Goal: Task Accomplishment & Management: Manage account settings

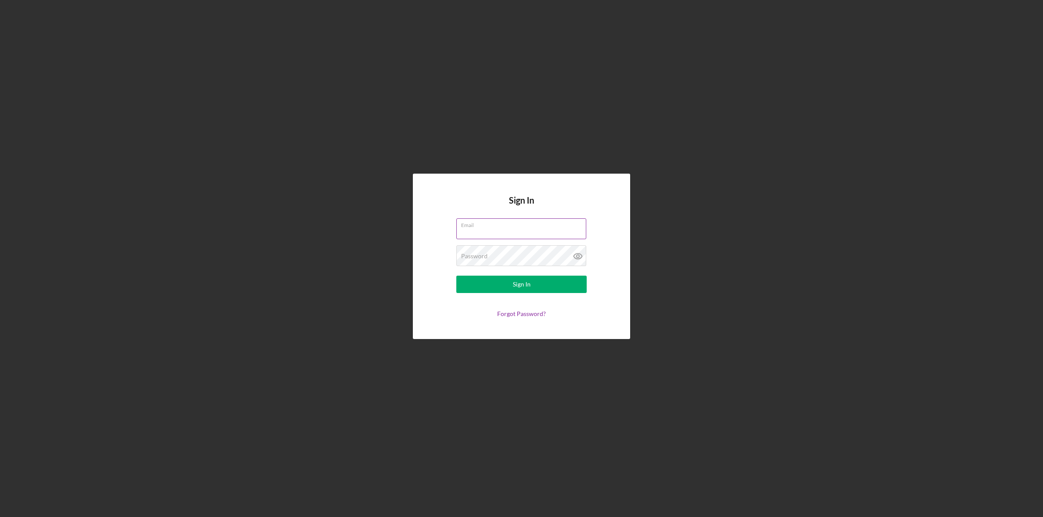
click at [500, 229] on input "Email" at bounding box center [521, 229] width 130 height 21
type input "[EMAIL_ADDRESS][DOMAIN_NAME]"
click at [522, 255] on div "Password Required" at bounding box center [521, 256] width 130 height 22
click at [456, 276] on button "Sign In" at bounding box center [521, 284] width 130 height 17
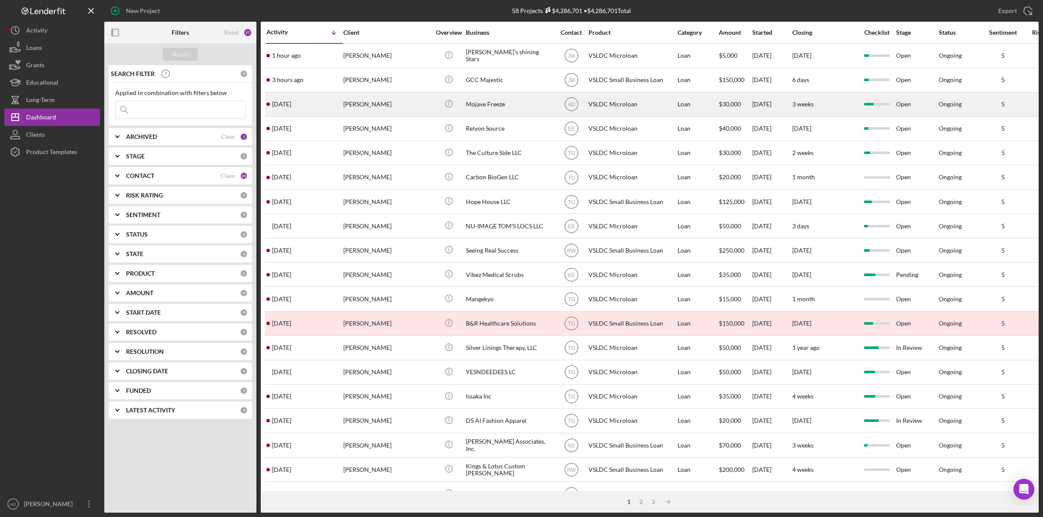
click at [409, 109] on div "[PERSON_NAME]" at bounding box center [386, 104] width 87 height 23
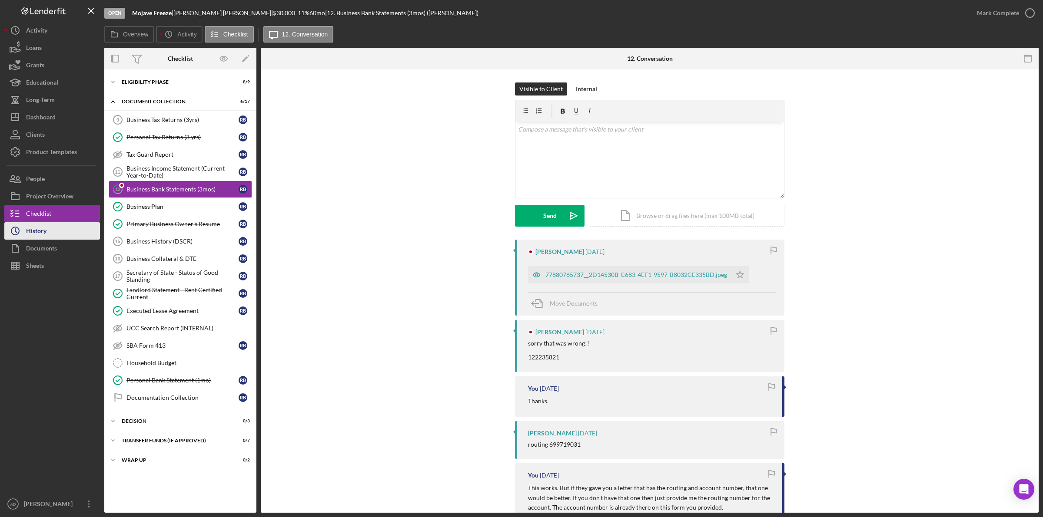
click at [50, 230] on button "Icon/History History" at bounding box center [52, 230] width 96 height 17
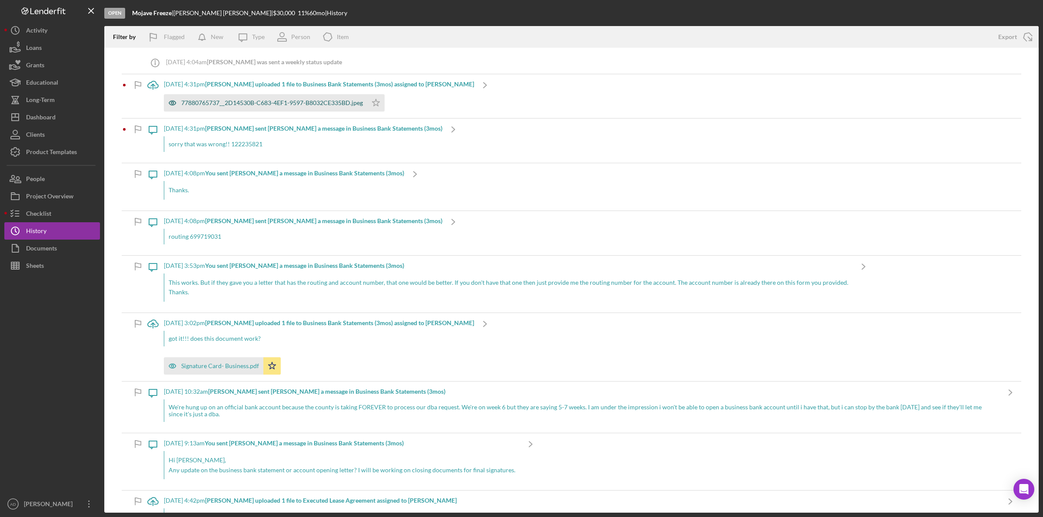
click at [247, 101] on div "77880765737__2D14530B-C683-4EF1-9597-B8032CE335BD.jpeg" at bounding box center [272, 102] width 182 height 7
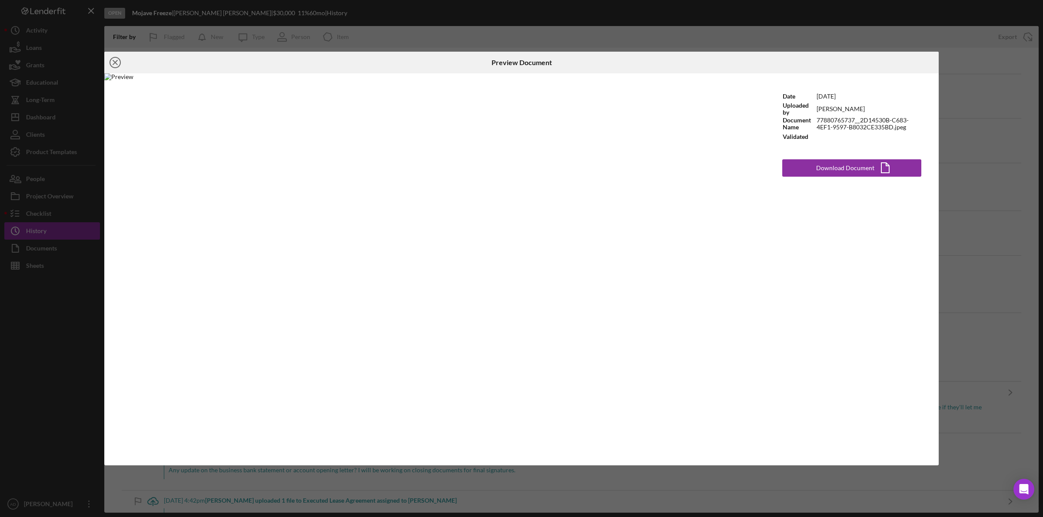
click at [111, 60] on circle at bounding box center [115, 62] width 10 height 10
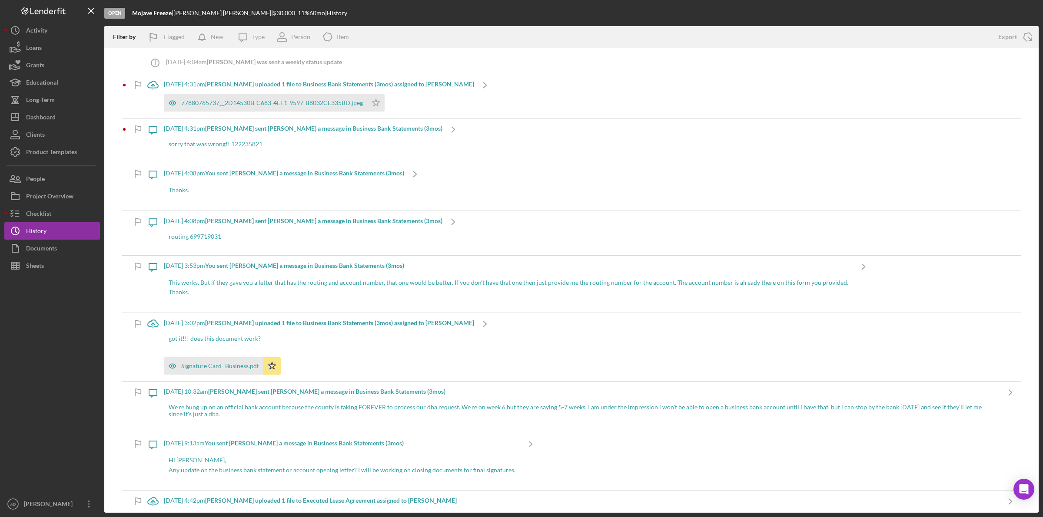
click at [470, 99] on div "Icon/Upload [DATE] 4:31pm [PERSON_NAME] uploaded 1 file to Business Bank Statem…" at bounding box center [571, 96] width 899 height 44
click at [408, 103] on div "77880765737__2D14530B-C683-4EF1-9597-B8032CE335BD.jpeg Icon/Star" at bounding box center [319, 101] width 310 height 22
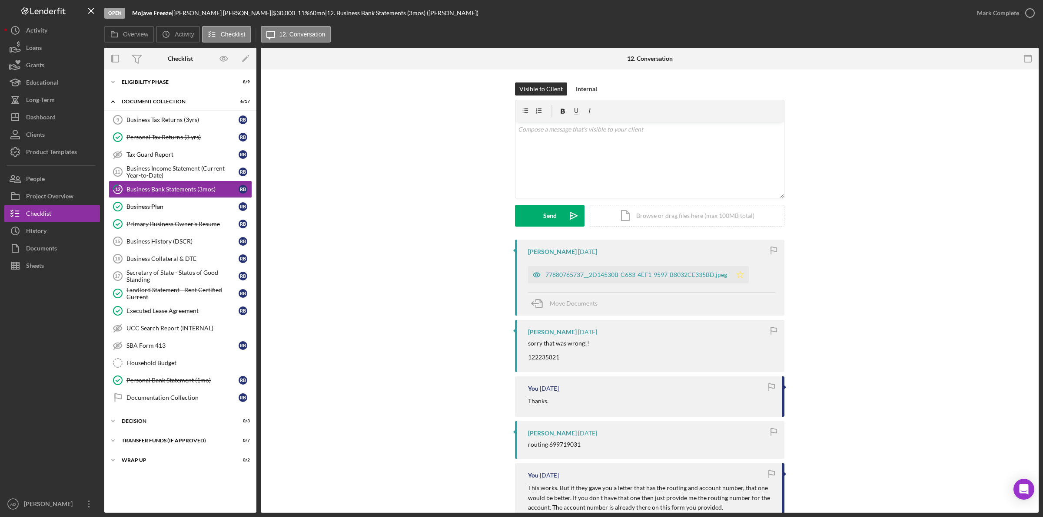
click at [738, 276] on icon "Icon/Star" at bounding box center [739, 274] width 17 height 17
click at [606, 275] on div "77880765737__2D14530B-C683-4EF1-9597-B8032CE335BD.jpeg" at bounding box center [636, 275] width 182 height 7
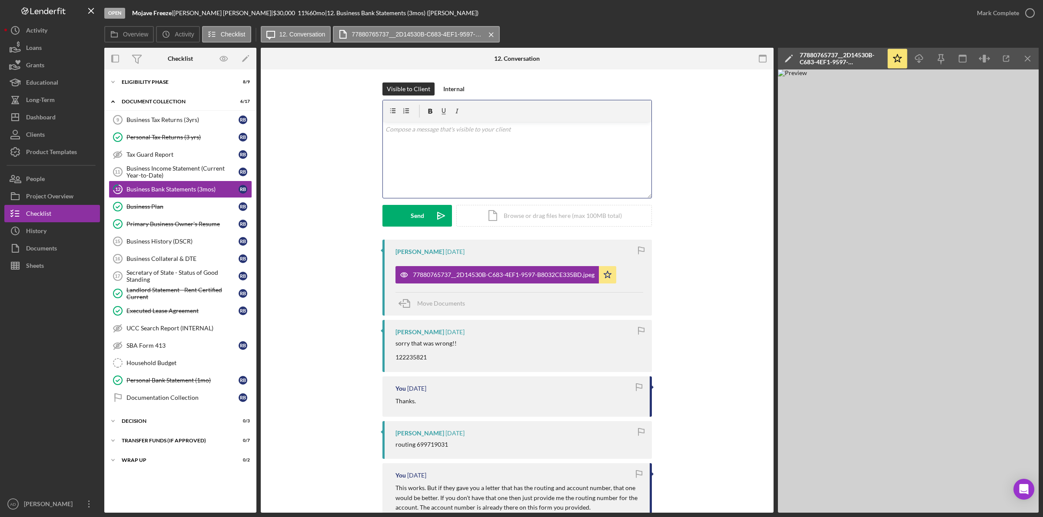
click at [397, 152] on div "v Color teal Color pink Remove color Add row above Add row below Add column bef…" at bounding box center [517, 160] width 269 height 76
click at [407, 211] on button "Send Icon/icon-invite-send" at bounding box center [417, 216] width 70 height 22
